Goal: Information Seeking & Learning: Learn about a topic

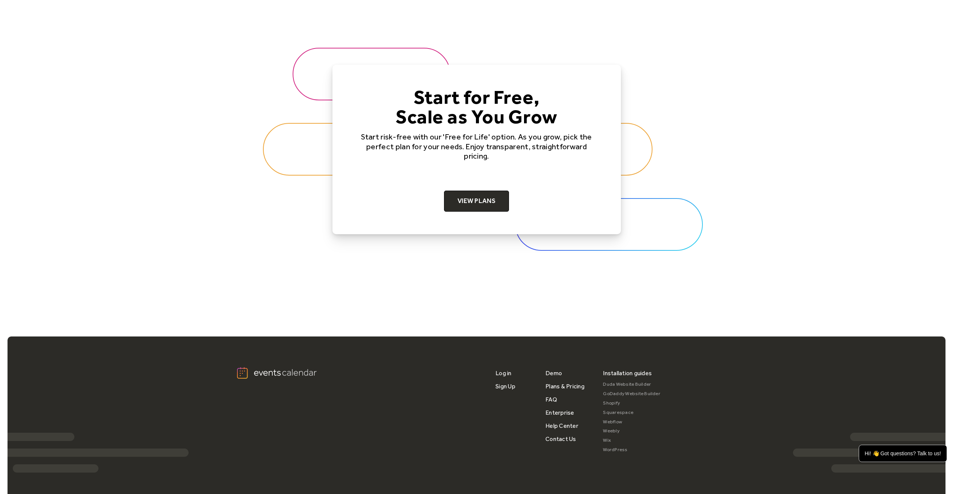
scroll to position [2375, 0]
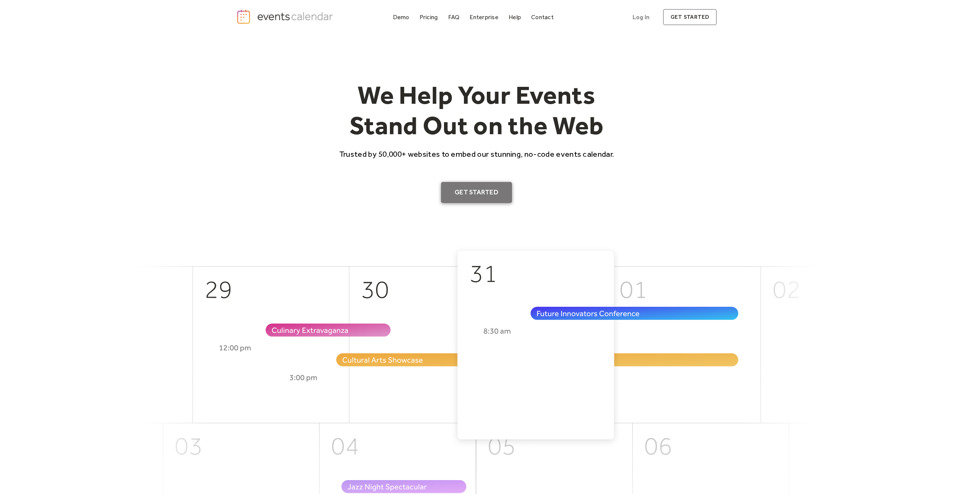
click at [489, 184] on link "Get Started" at bounding box center [476, 192] width 71 height 21
click at [392, 18] on link "Demo" at bounding box center [401, 17] width 23 height 10
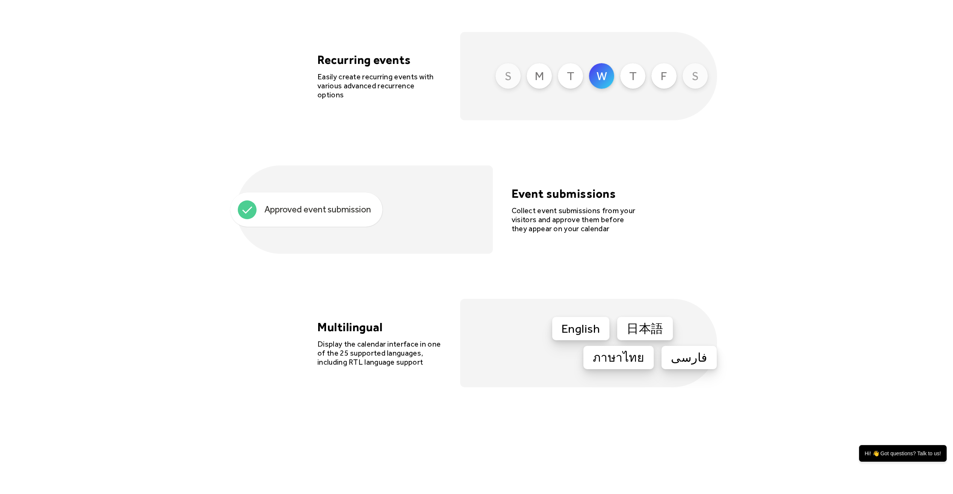
scroll to position [2178, 0]
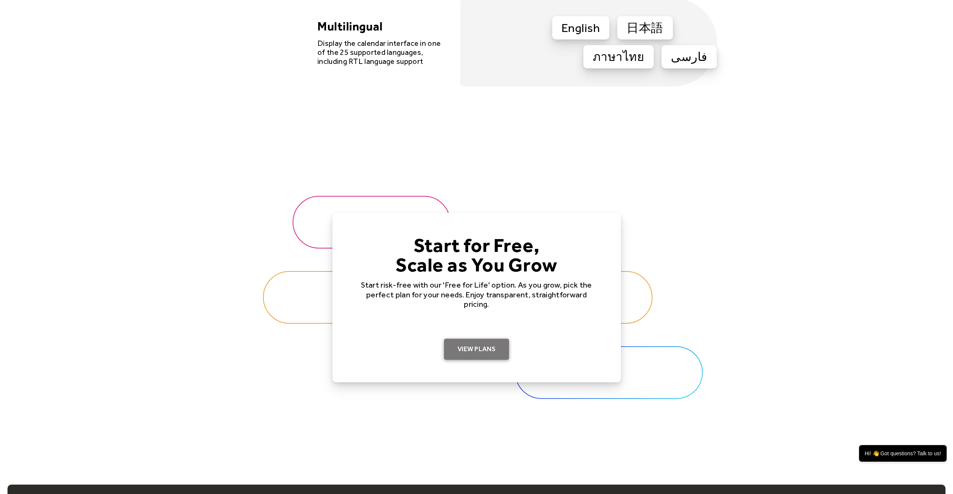
click at [480, 350] on link "View Plans" at bounding box center [476, 348] width 65 height 21
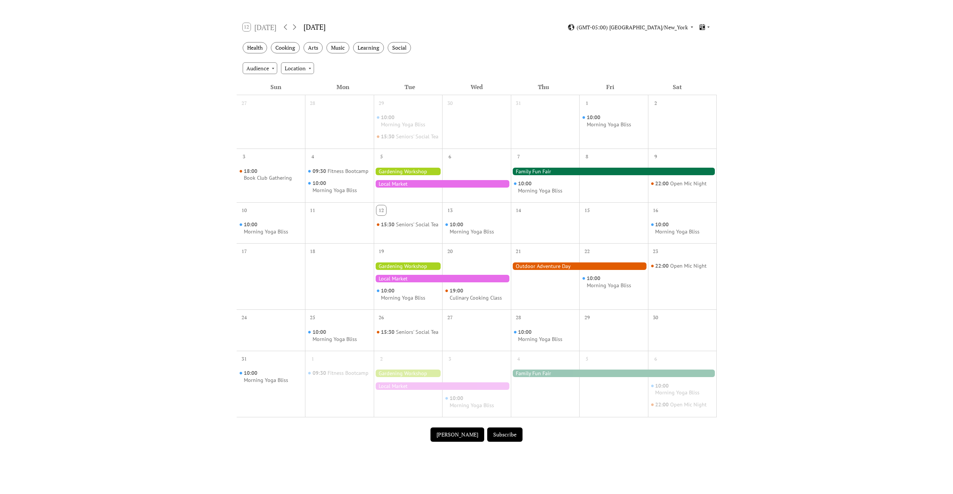
scroll to position [75, 0]
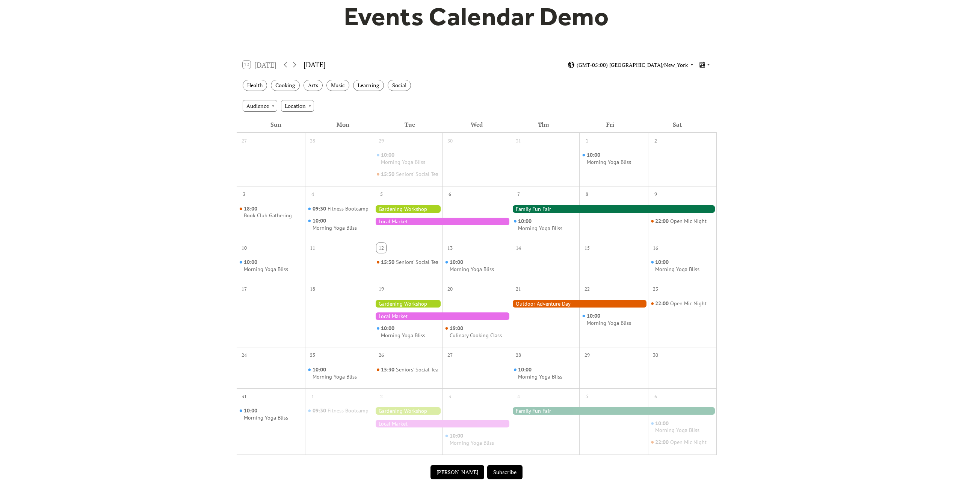
click at [673, 66] on span "(GMT-05:00) America/New_York" at bounding box center [632, 64] width 111 height 5
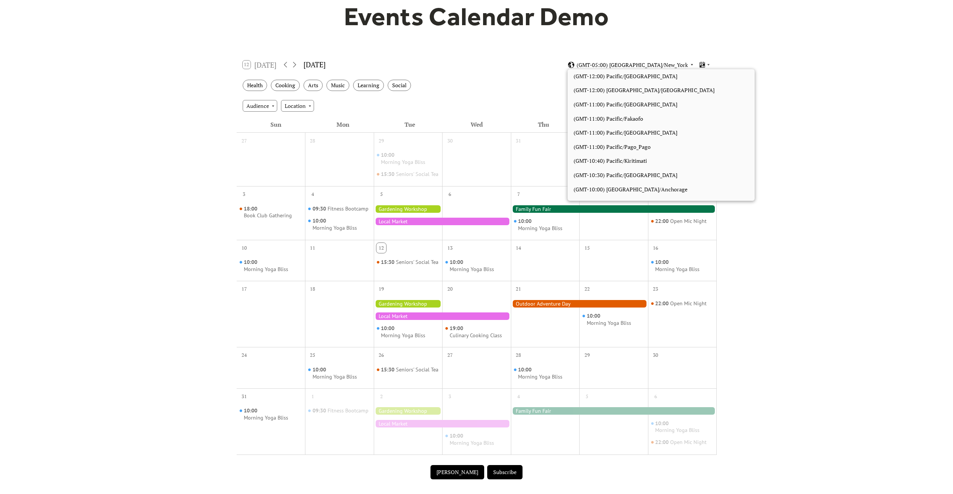
scroll to position [635, 0]
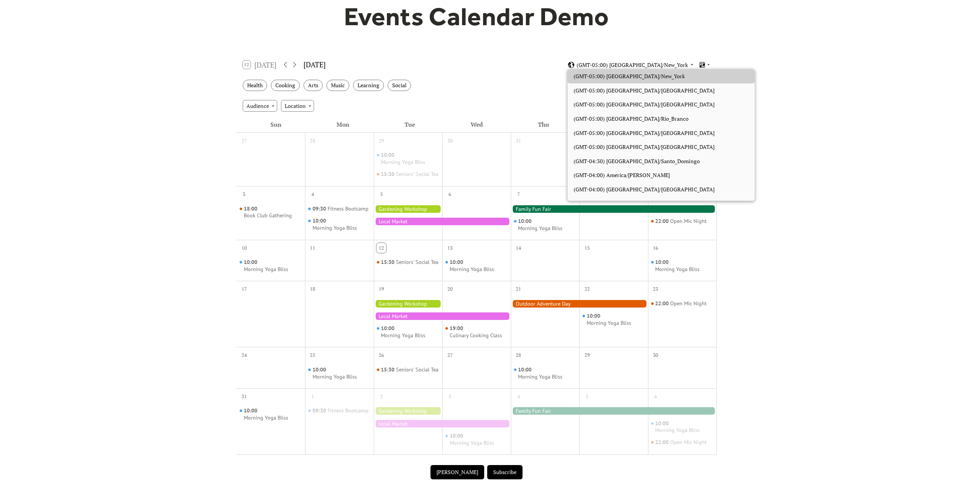
click at [673, 66] on span "(GMT-05:00) America/New_York" at bounding box center [632, 64] width 111 height 5
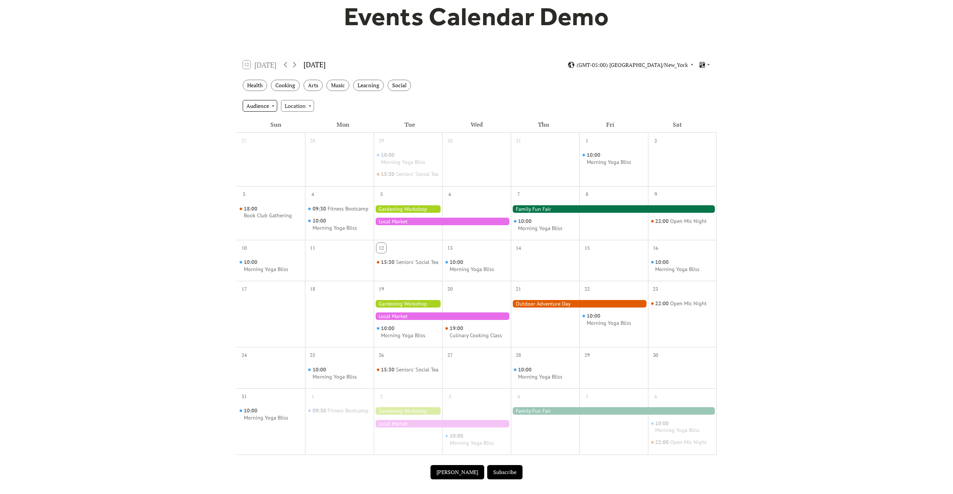
click at [263, 105] on div "Audience" at bounding box center [260, 105] width 35 height 11
click at [300, 105] on div "Location" at bounding box center [297, 105] width 33 height 11
click at [296, 65] on icon at bounding box center [294, 64] width 9 height 9
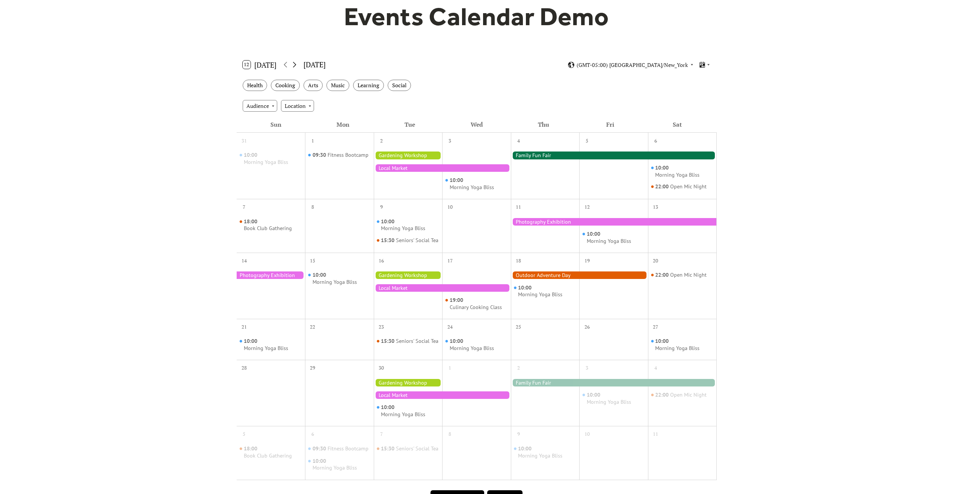
click at [296, 65] on icon at bounding box center [294, 64] width 9 height 9
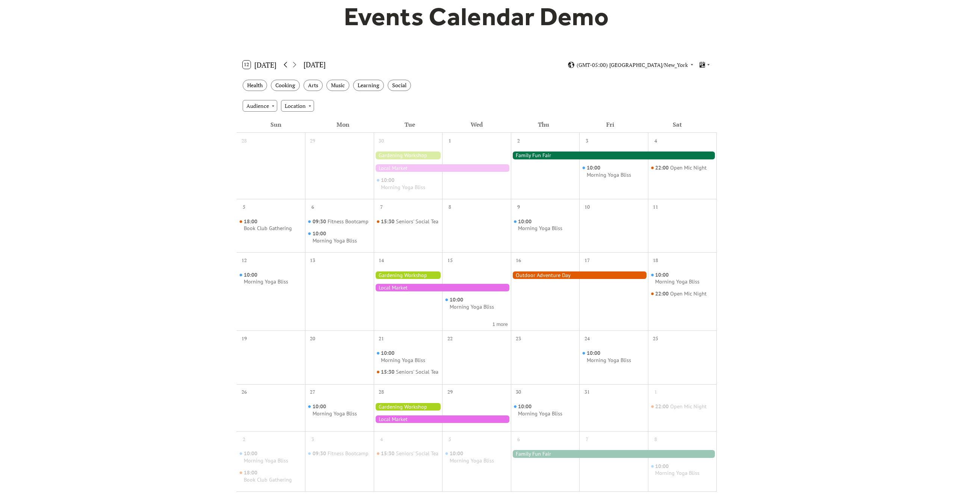
click at [287, 64] on icon at bounding box center [285, 64] width 9 height 9
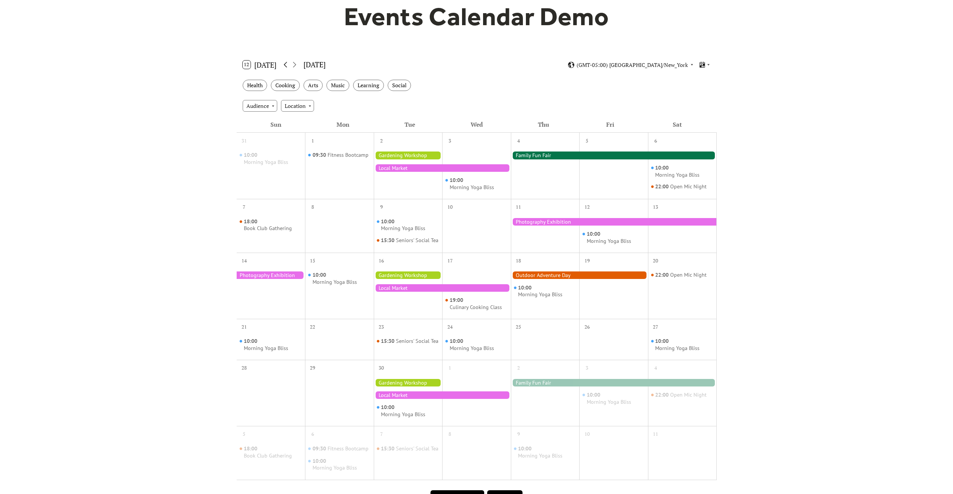
click at [287, 64] on icon at bounding box center [285, 64] width 9 height 9
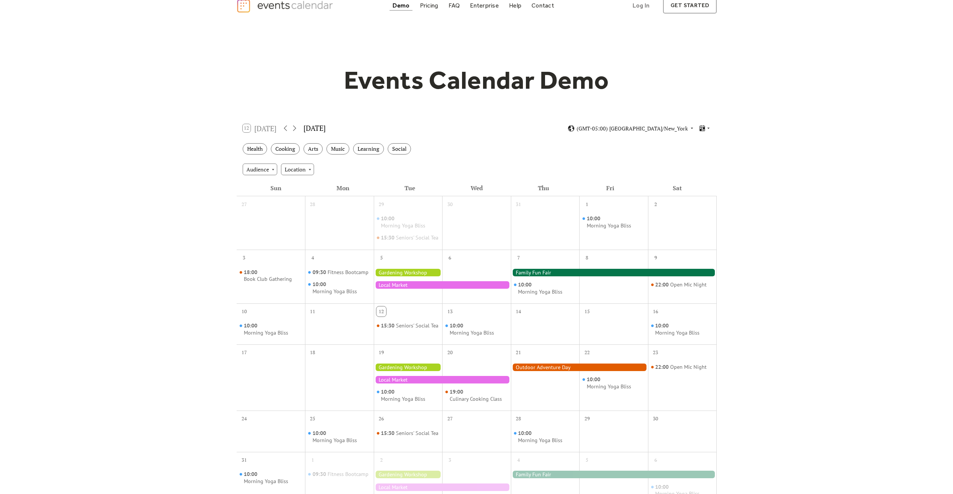
scroll to position [0, 0]
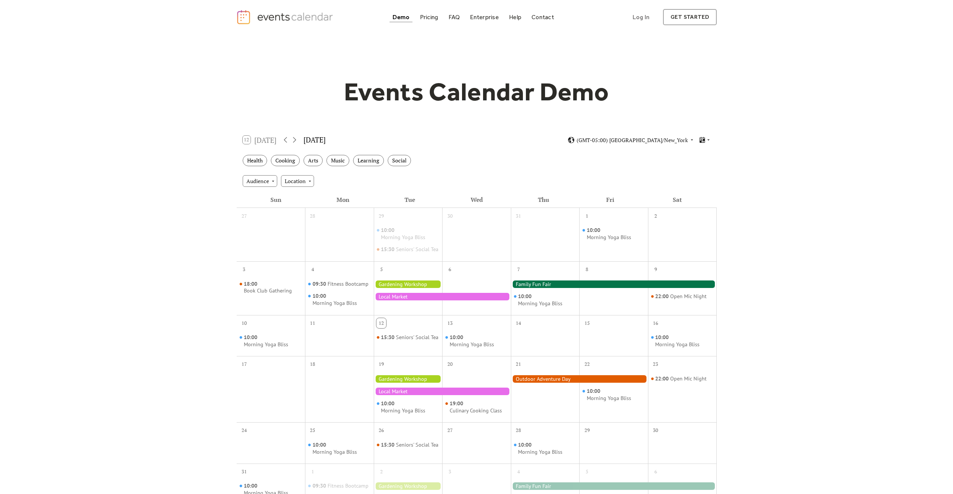
click at [140, 220] on div "Events Calendar Demo Loading the Events Calendar..." at bounding box center [476, 317] width 953 height 566
click at [332, 287] on div "Fitness Bootcamp" at bounding box center [347, 283] width 41 height 7
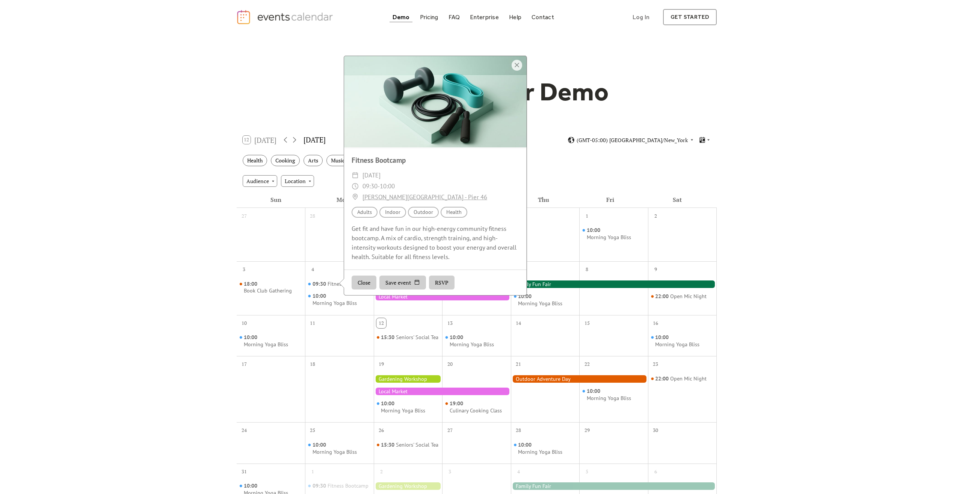
drag, startPoint x: 155, startPoint y: 65, endPoint x: 158, endPoint y: 62, distance: 4.0
click at [155, 65] on div "Events Calendar Demo Loading the Events Calendar..." at bounding box center [476, 317] width 953 height 566
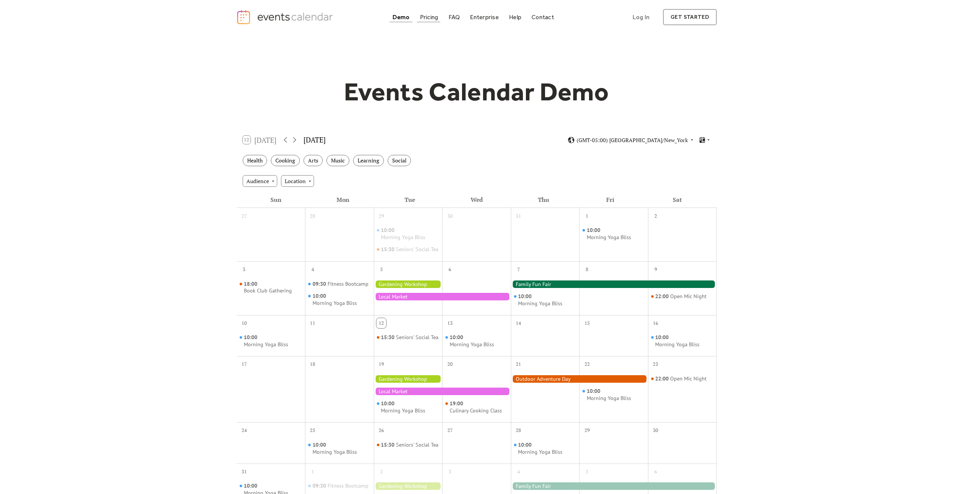
click at [431, 17] on div "Pricing" at bounding box center [429, 17] width 18 height 4
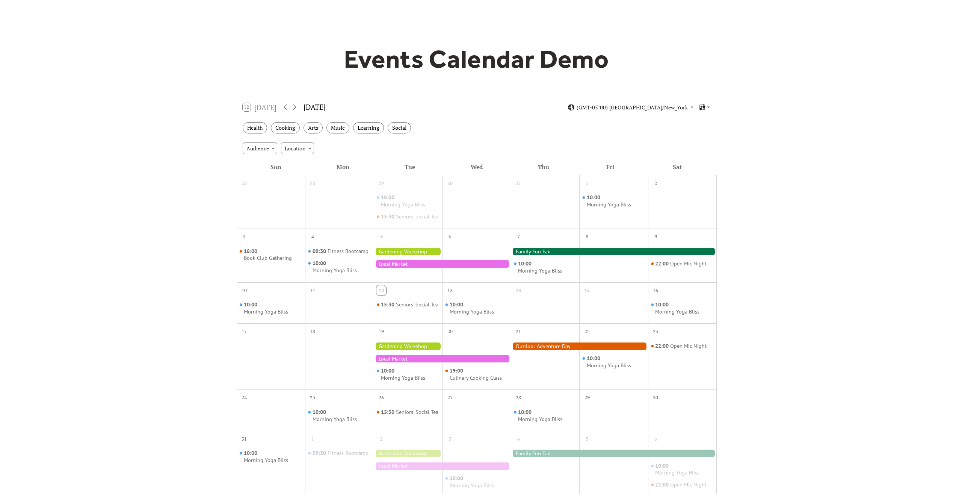
scroll to position [75, 0]
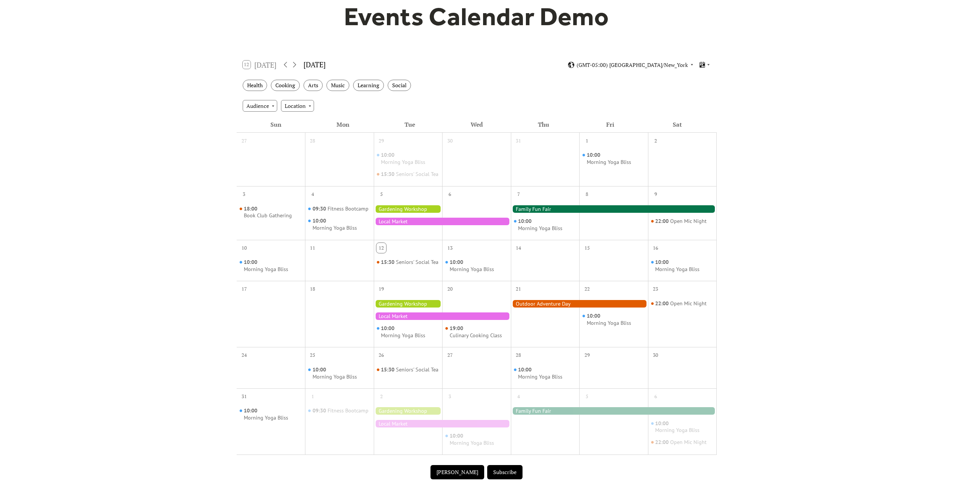
click at [431, 213] on div at bounding box center [408, 209] width 69 height 8
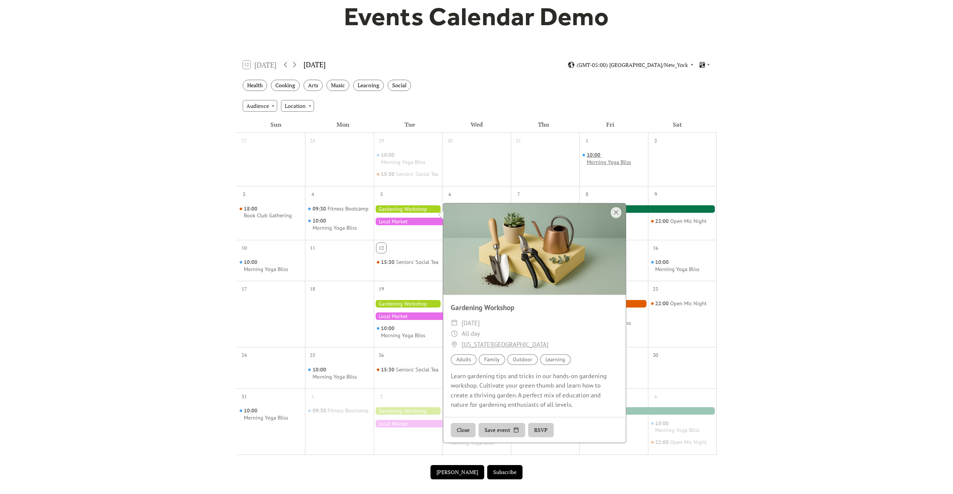
click at [595, 159] on div "Morning Yoga Bliss" at bounding box center [609, 161] width 44 height 7
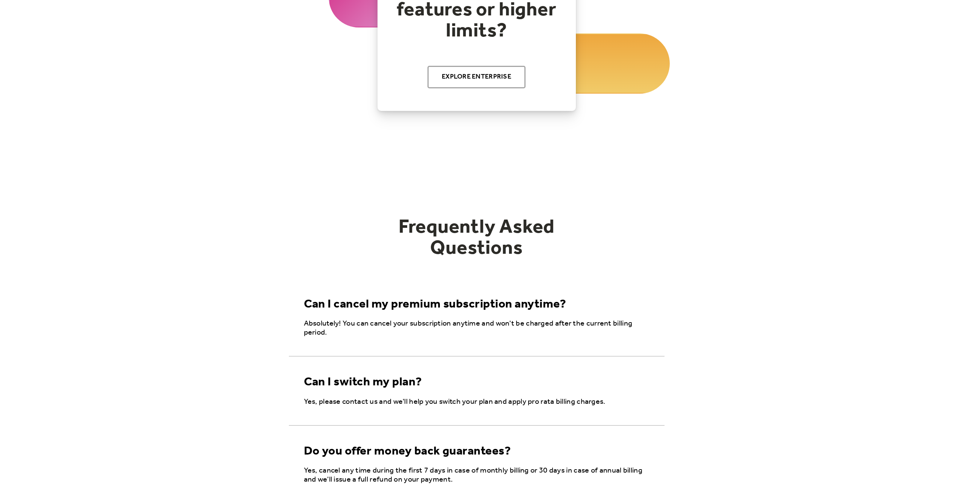
scroll to position [250, 0]
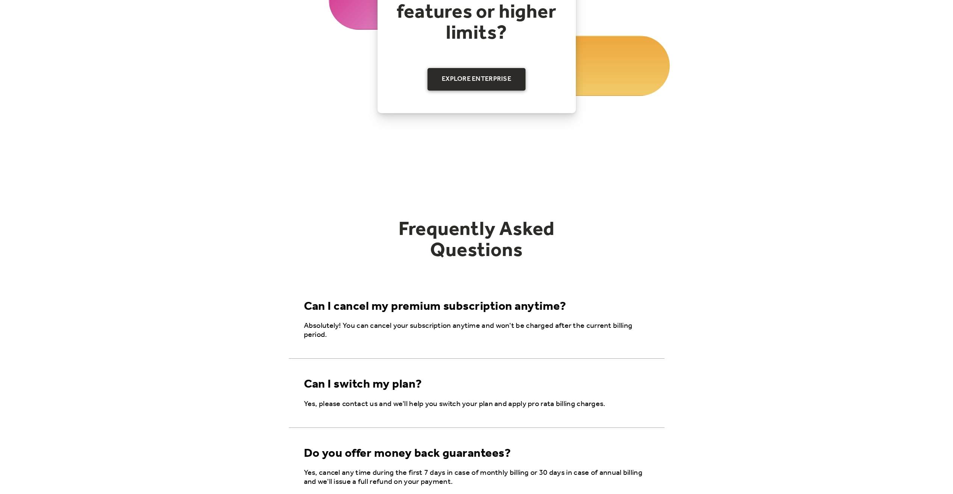
click at [462, 83] on link "Explore Enterprise" at bounding box center [476, 79] width 98 height 23
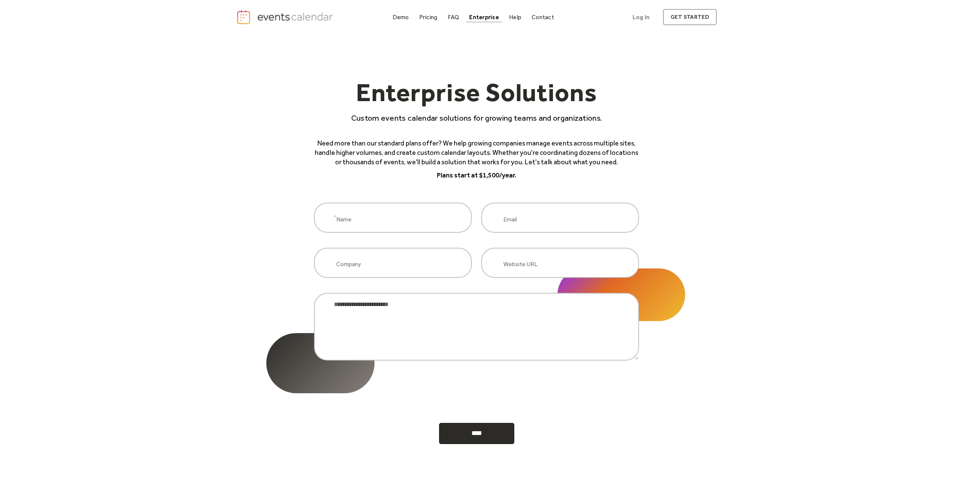
click at [447, 176] on p "Plans start at $1,500/year." at bounding box center [476, 175] width 325 height 9
click at [437, 174] on p "Plans start at $1,500/year." at bounding box center [476, 175] width 325 height 9
click at [437, 173] on p "Plans start at $1,500/year." at bounding box center [476, 175] width 325 height 9
drag, startPoint x: 437, startPoint y: 173, endPoint x: 521, endPoint y: 177, distance: 84.2
click at [521, 177] on p "Plans start at $1,500/year." at bounding box center [476, 175] width 325 height 9
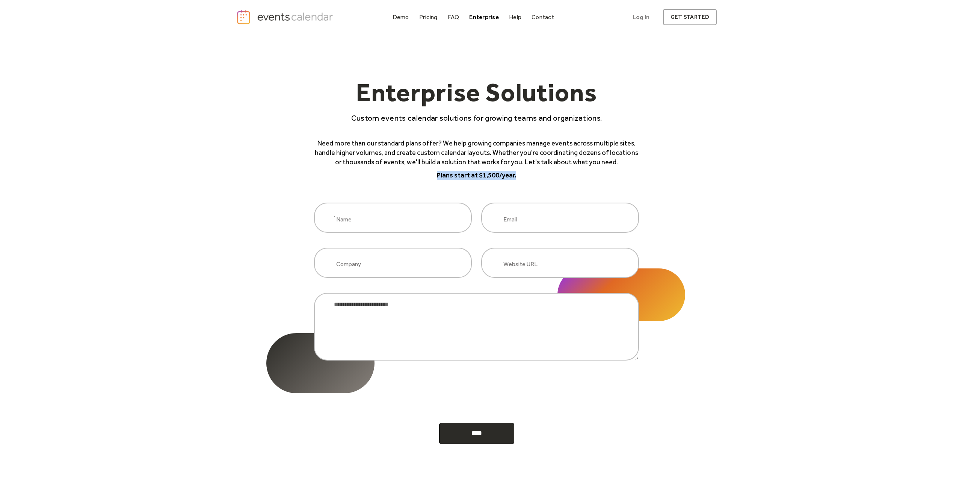
copy div "Plans start at $1,500/year."
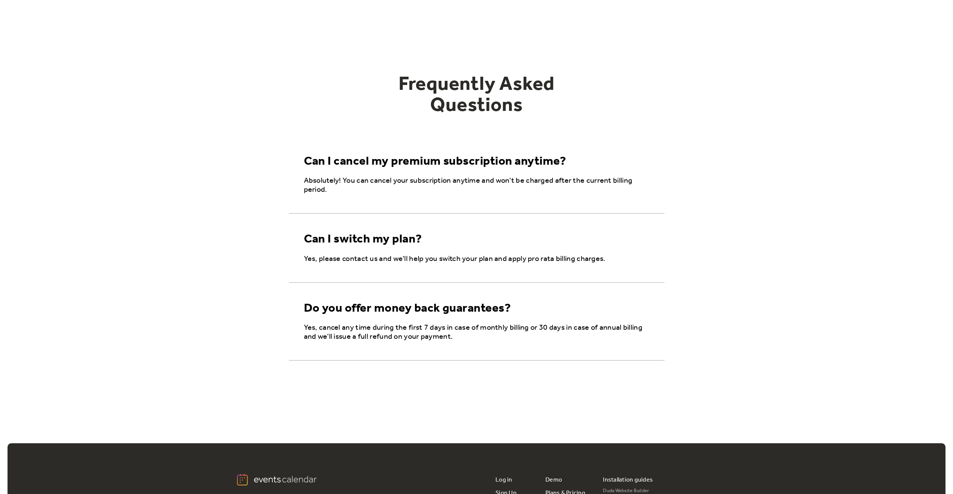
scroll to position [550, 0]
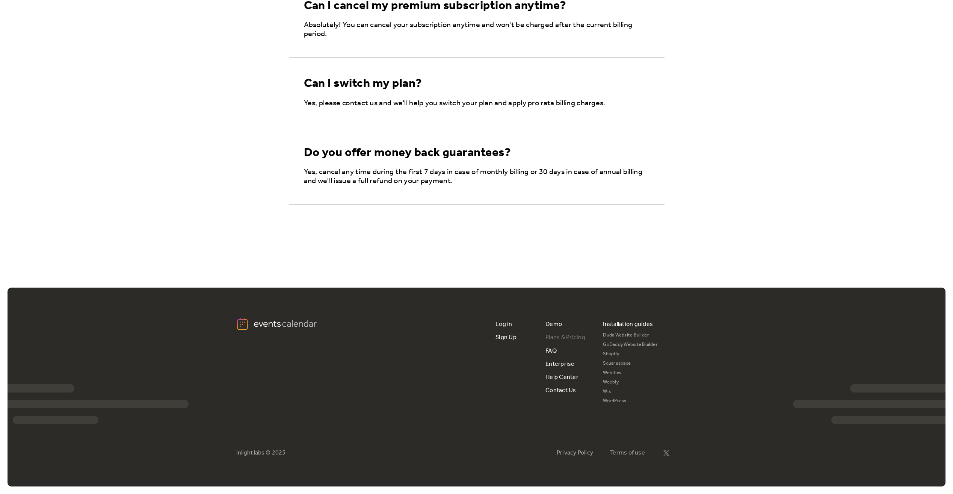
click at [563, 337] on link "Plans & Pricing" at bounding box center [565, 337] width 40 height 13
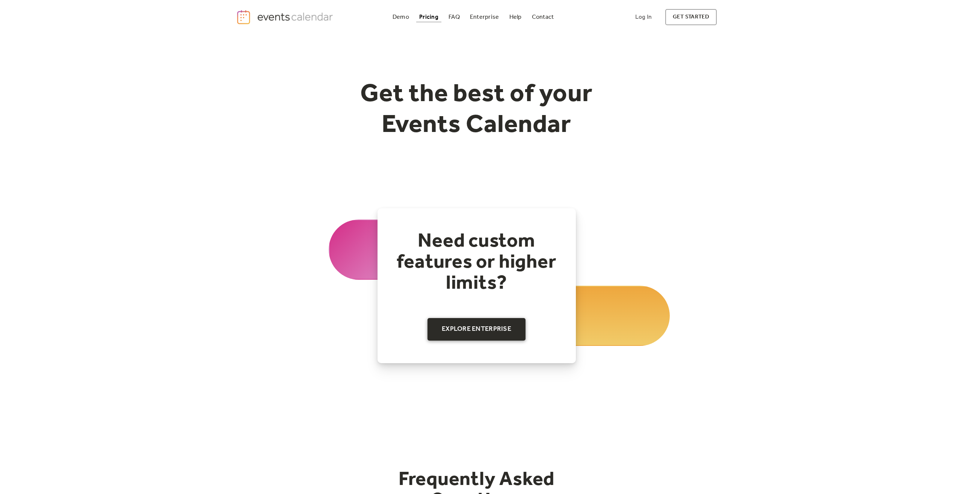
click at [500, 329] on link "Explore Enterprise" at bounding box center [476, 329] width 98 height 23
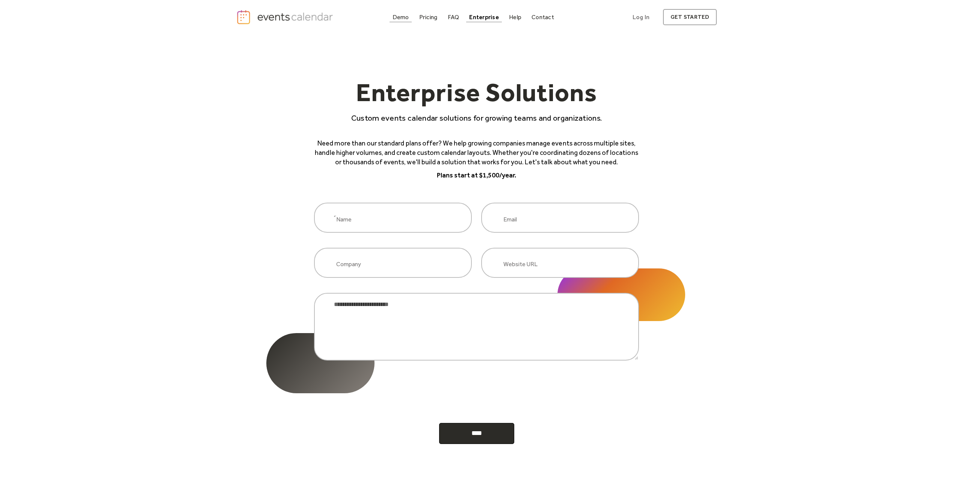
click at [405, 18] on div "Demo" at bounding box center [400, 17] width 17 height 4
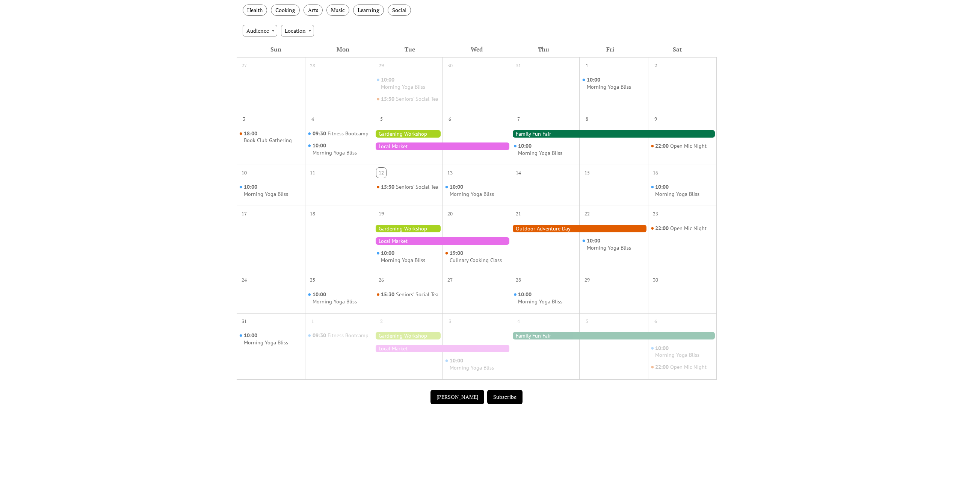
scroll to position [75, 0]
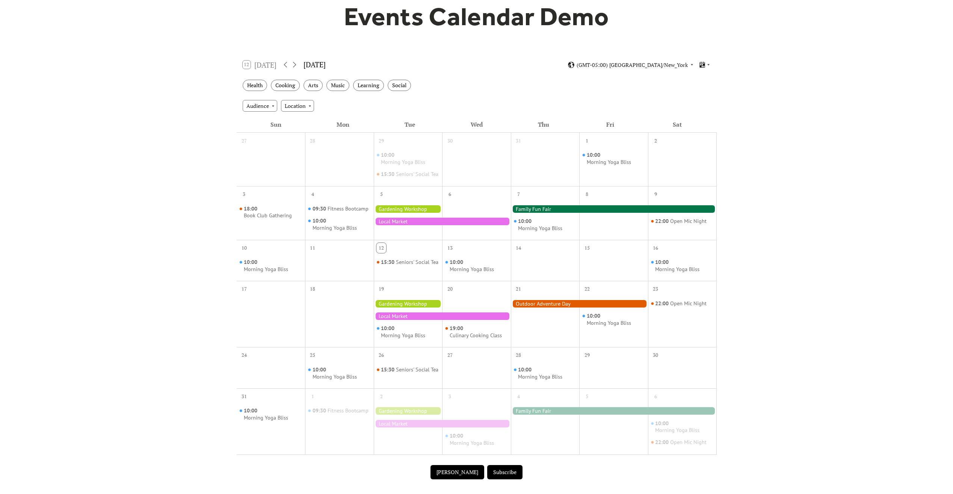
click at [408, 213] on div at bounding box center [408, 209] width 69 height 8
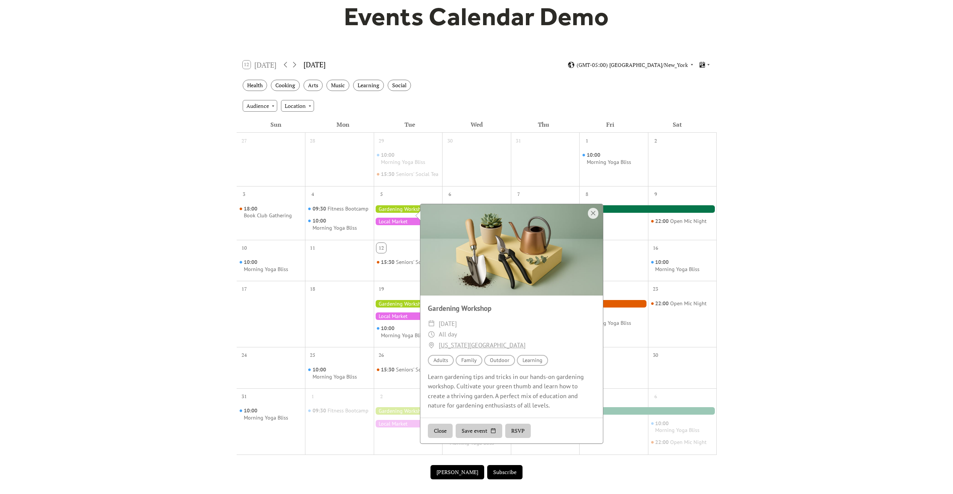
click at [408, 213] on div at bounding box center [408, 209] width 69 height 8
click at [593, 211] on div at bounding box center [593, 213] width 11 height 11
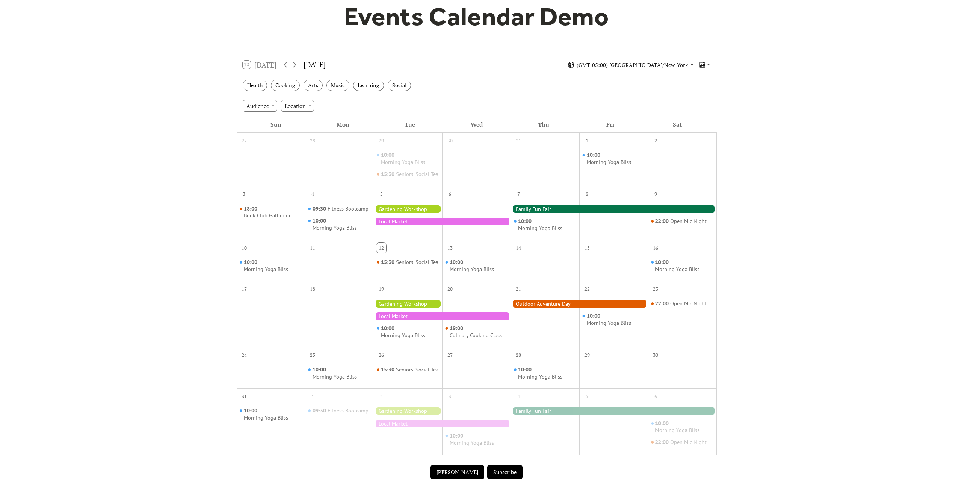
click at [461, 320] on div at bounding box center [442, 316] width 137 height 8
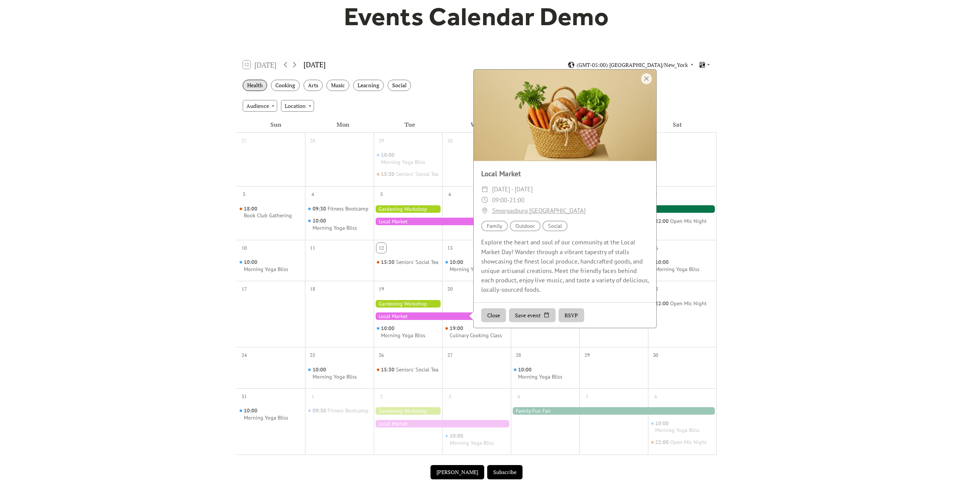
click at [259, 85] on div "Health" at bounding box center [255, 86] width 24 height 12
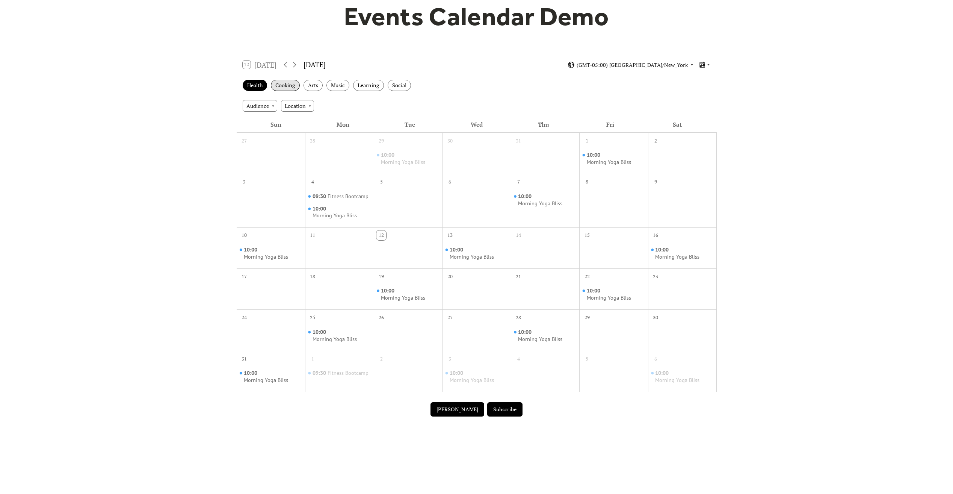
click at [289, 86] on div "Cooking" at bounding box center [285, 86] width 29 height 12
click at [319, 85] on div "Arts" at bounding box center [312, 86] width 19 height 12
click at [340, 88] on div "Music" at bounding box center [337, 86] width 23 height 12
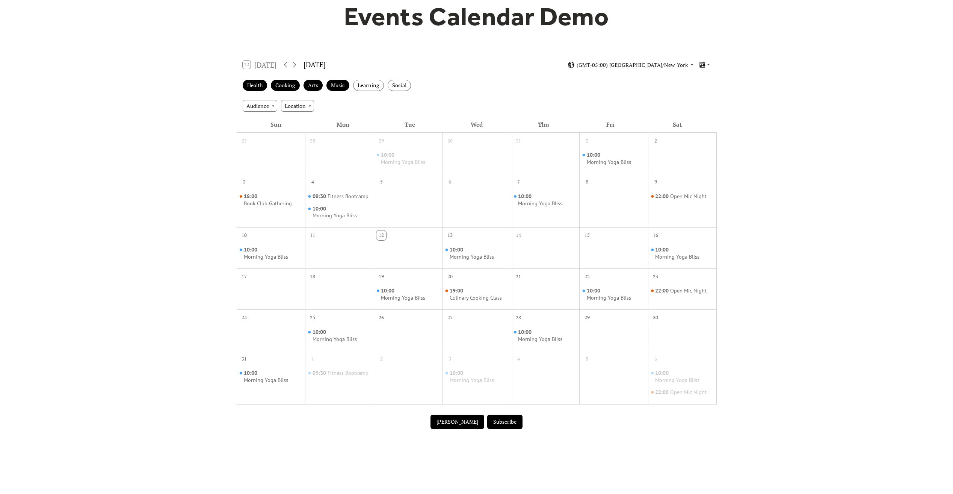
click at [367, 88] on div "Learning" at bounding box center [368, 86] width 31 height 12
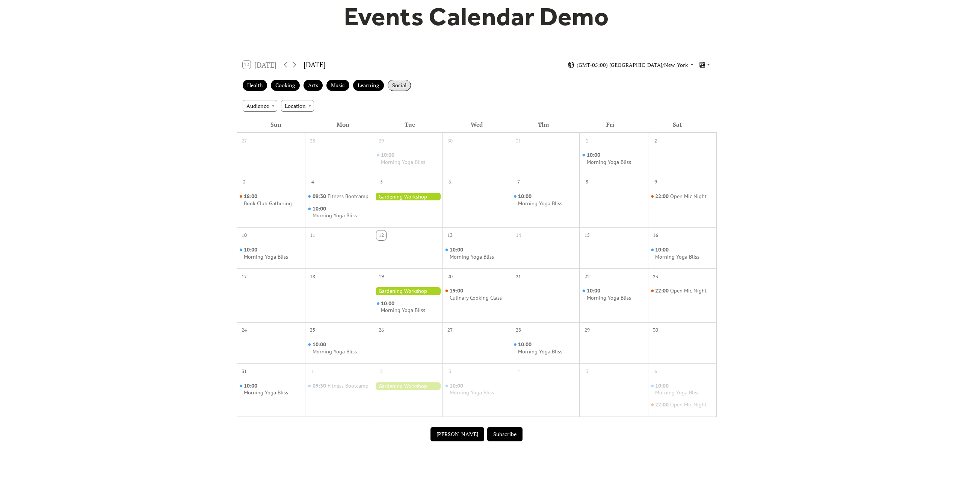
click at [399, 85] on div "Social" at bounding box center [399, 86] width 23 height 12
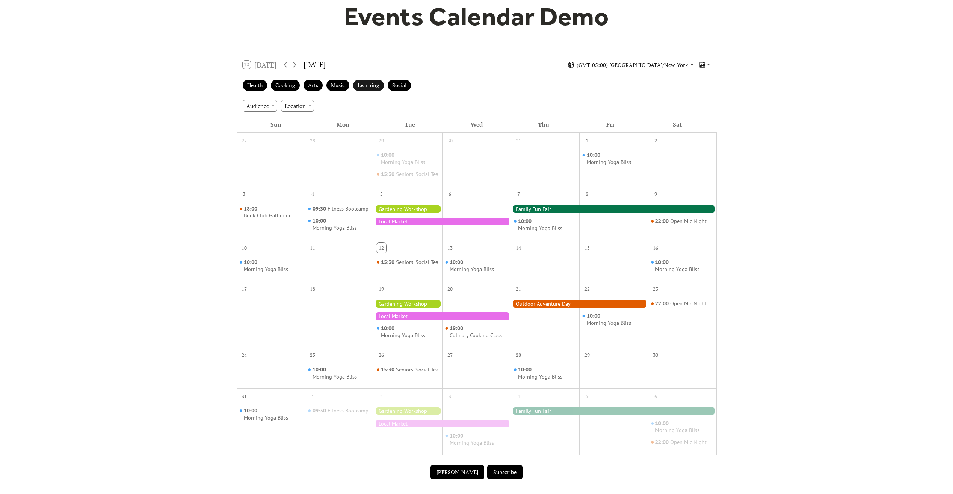
click at [371, 86] on div "Learning" at bounding box center [368, 86] width 31 height 12
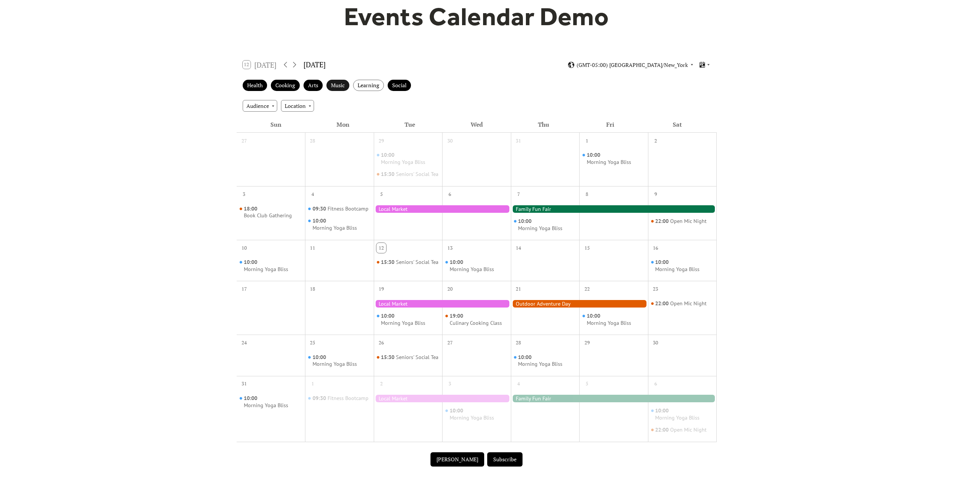
click at [330, 88] on div "Music" at bounding box center [337, 86] width 23 height 12
click at [310, 87] on div "Arts" at bounding box center [312, 86] width 19 height 12
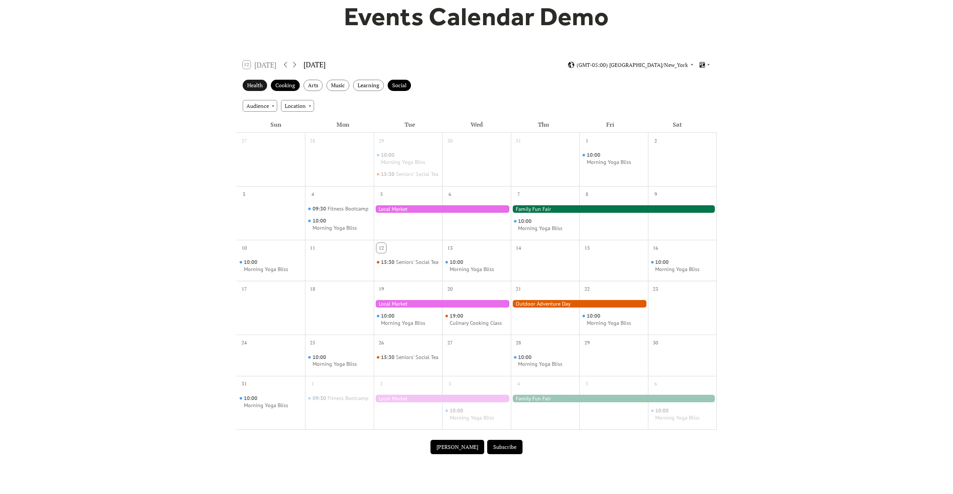
click at [263, 89] on div "Health" at bounding box center [255, 86] width 24 height 12
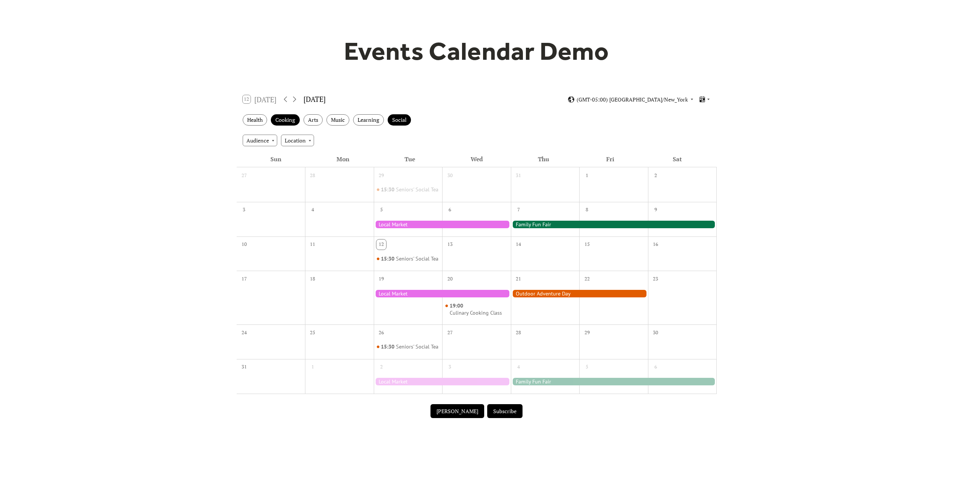
scroll to position [0, 0]
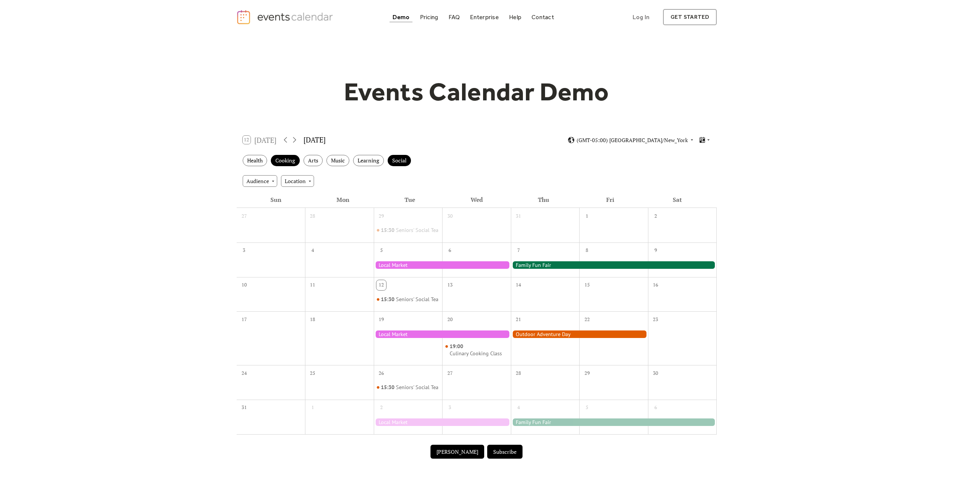
click at [278, 17] on img "home" at bounding box center [285, 16] width 99 height 15
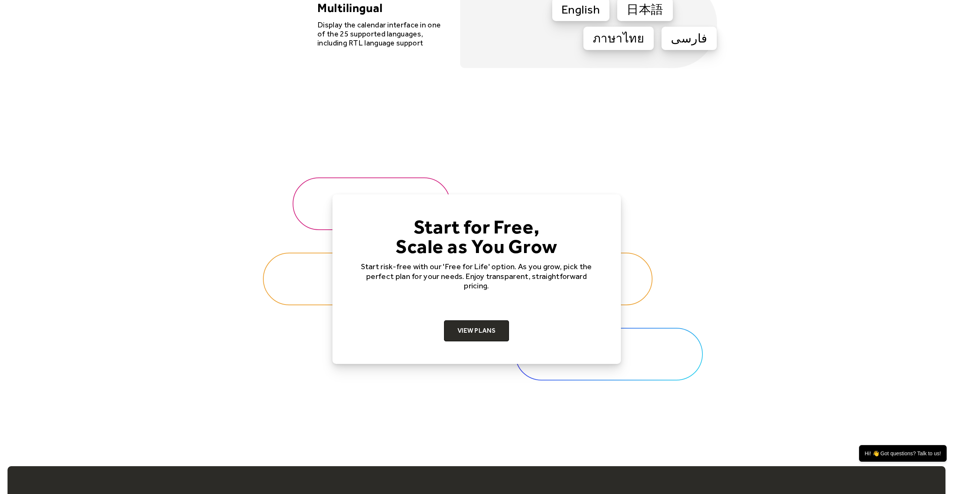
scroll to position [2375, 0]
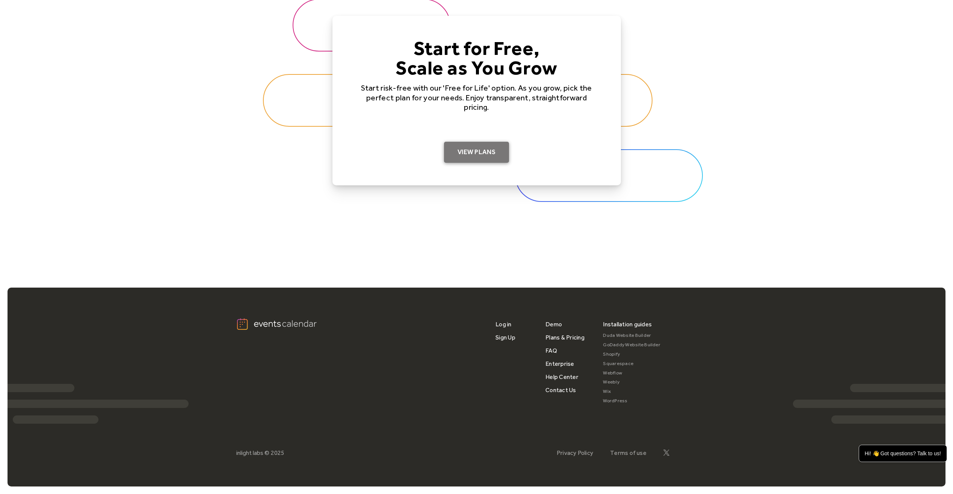
click at [483, 154] on link "View Plans" at bounding box center [476, 152] width 65 height 21
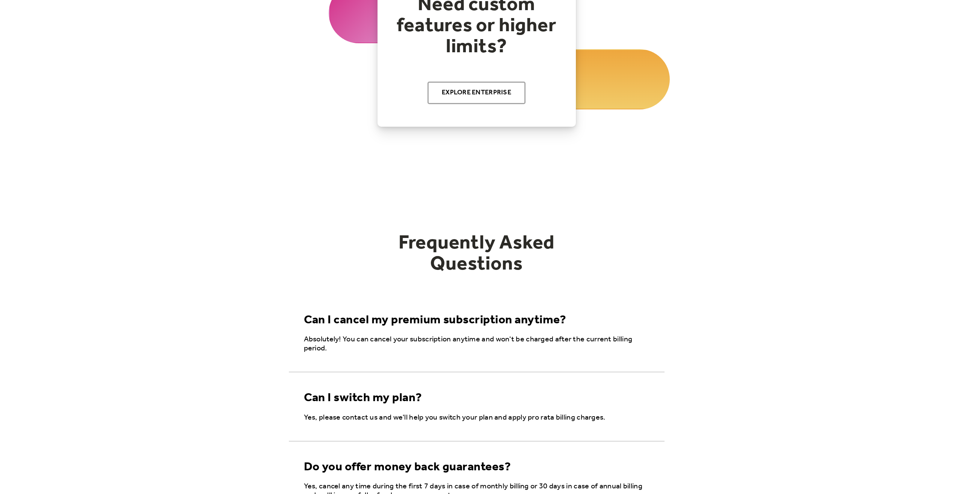
scroll to position [300, 0]
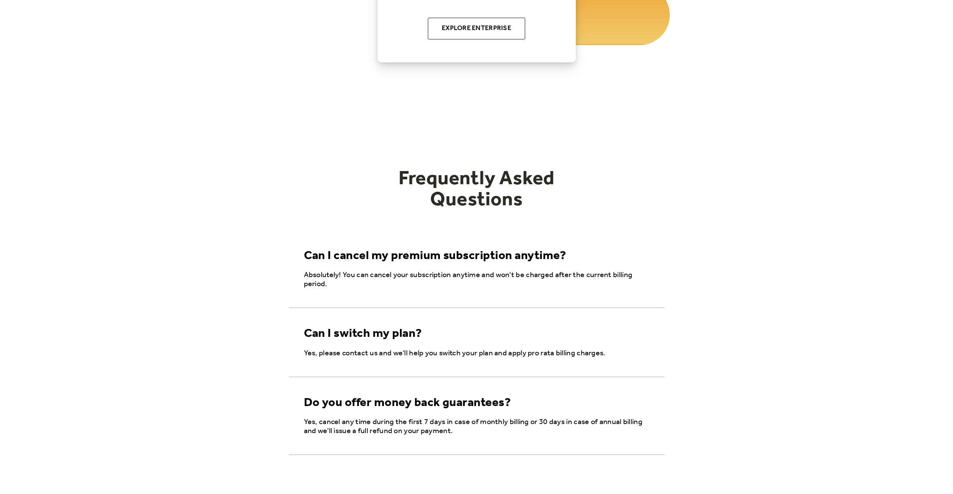
click at [443, 263] on div "Can I cancel my premium subscription anytime?" at bounding box center [435, 256] width 263 height 14
click at [371, 332] on div "Can I switch my plan?" at bounding box center [363, 333] width 118 height 14
click at [395, 402] on div "Do you offer money back guarantees?" at bounding box center [407, 402] width 207 height 14
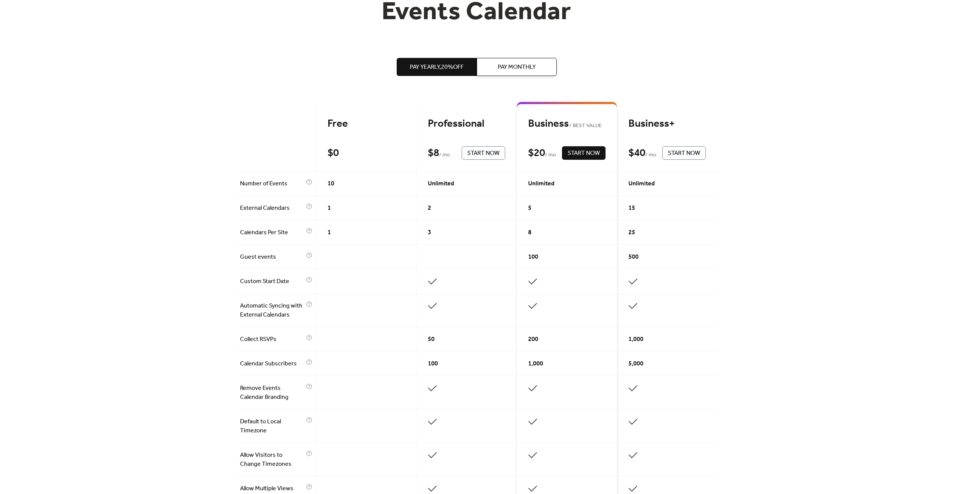
scroll to position [0, 0]
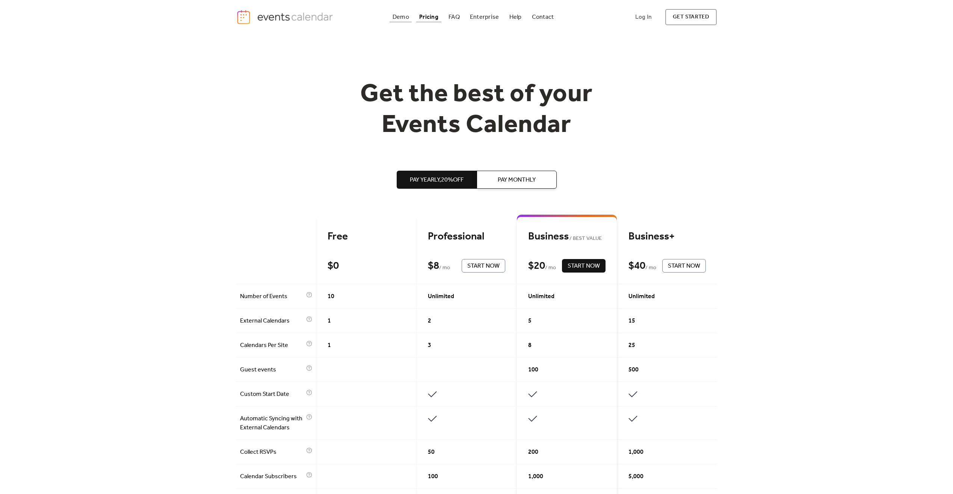
click at [397, 17] on div "Demo" at bounding box center [400, 17] width 17 height 4
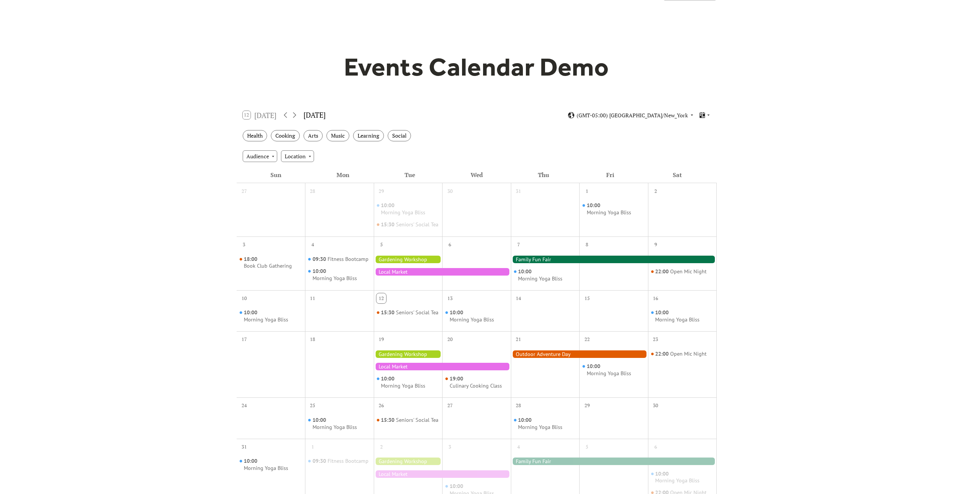
scroll to position [38, 0]
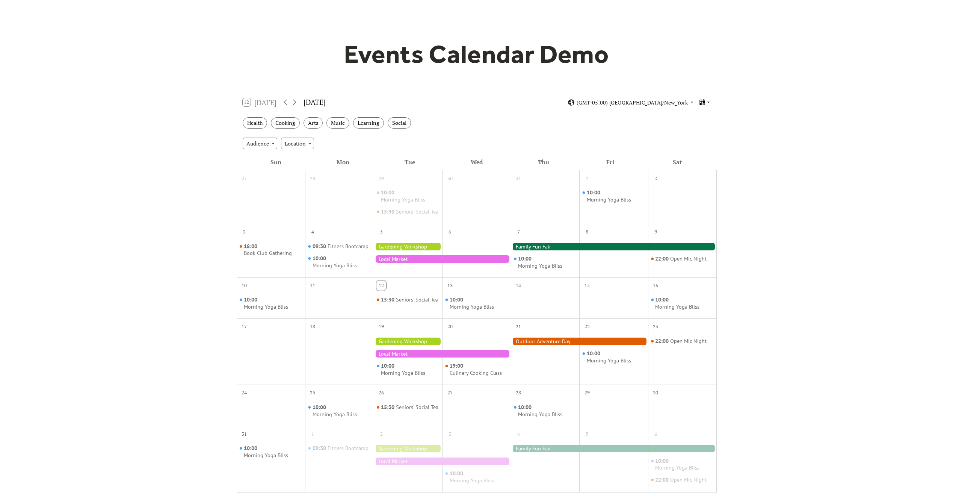
click at [709, 103] on icon at bounding box center [708, 102] width 5 height 5
click at [703, 131] on div "Cards" at bounding box center [690, 128] width 39 height 14
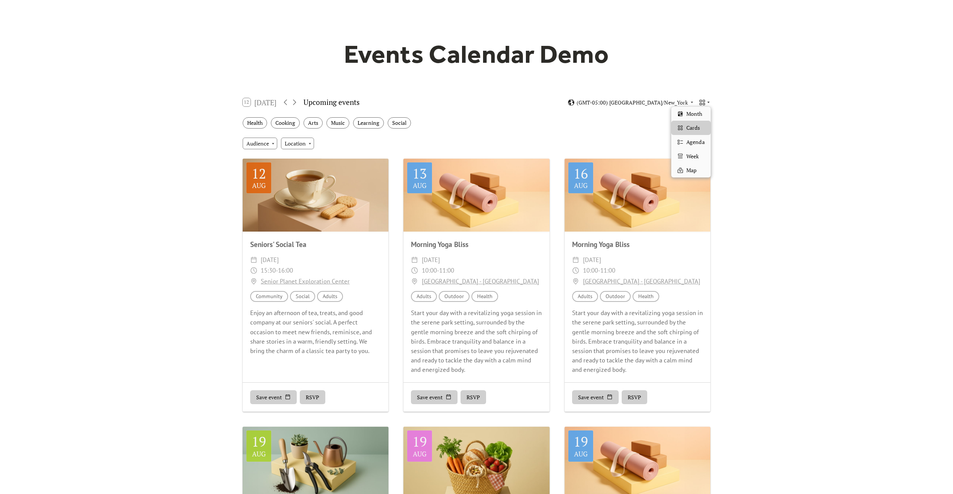
click at [703, 101] on icon at bounding box center [702, 102] width 5 height 5
click at [697, 144] on span "Agenda" at bounding box center [695, 142] width 18 height 8
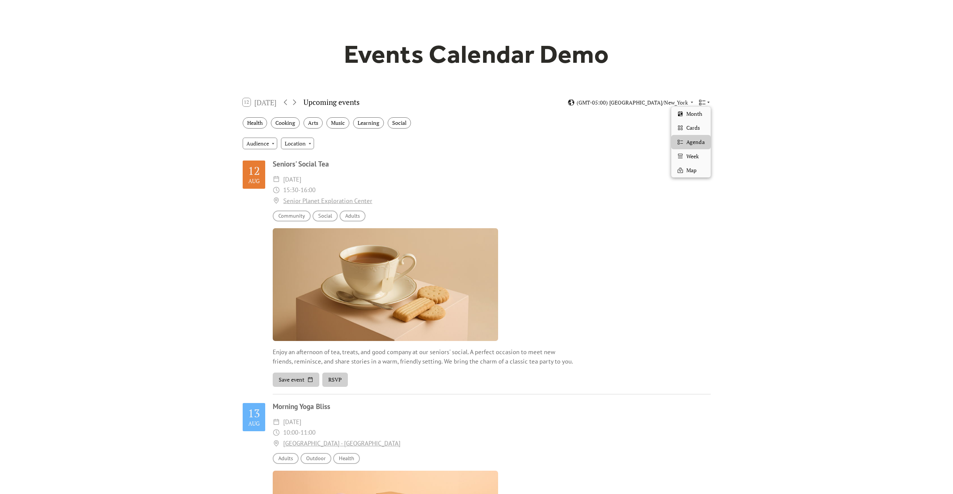
click at [702, 101] on icon at bounding box center [702, 102] width 7 height 7
click at [699, 158] on div "Week" at bounding box center [690, 156] width 39 height 14
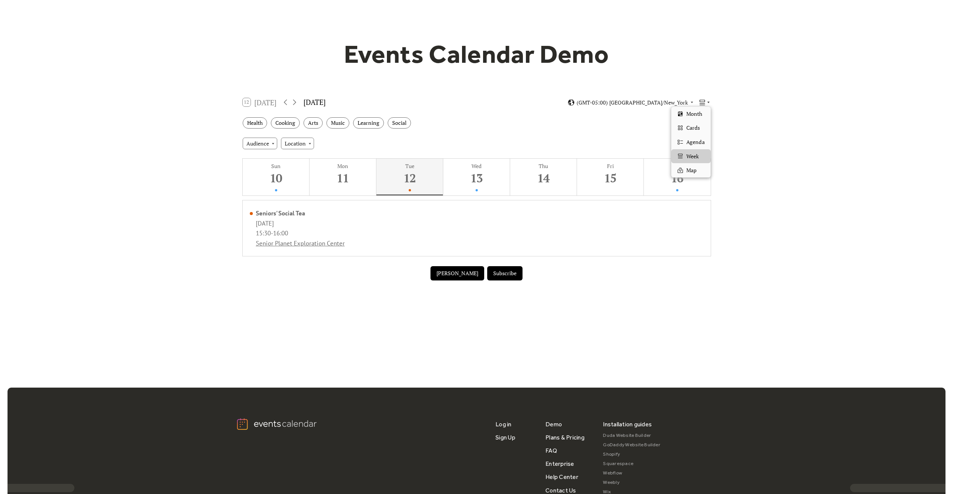
click at [704, 100] on icon at bounding box center [702, 102] width 5 height 5
click at [699, 171] on div "Map" at bounding box center [690, 170] width 39 height 14
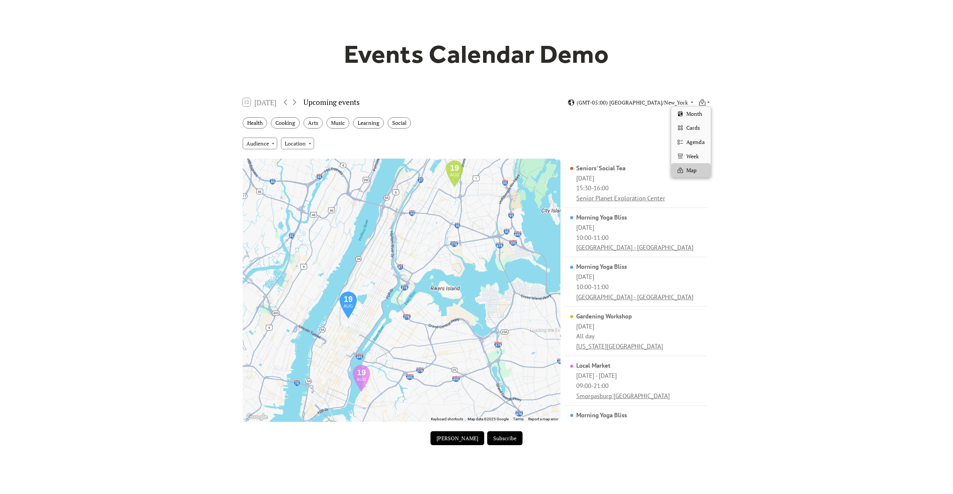
click at [702, 106] on body "Demo Pricing FAQ Enterprise Help Contact Log In Get Started Log In get started …" at bounding box center [476, 360] width 953 height 796
click at [696, 116] on span "Month" at bounding box center [694, 114] width 16 height 8
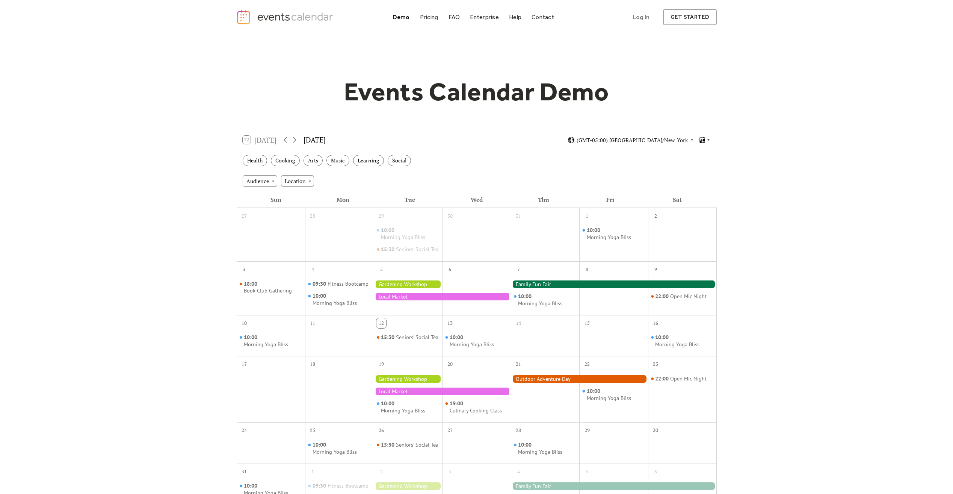
click at [702, 139] on icon at bounding box center [702, 139] width 7 height 7
click at [697, 169] on span "Cards" at bounding box center [693, 165] width 14 height 8
